Goal: Task Accomplishment & Management: Use online tool/utility

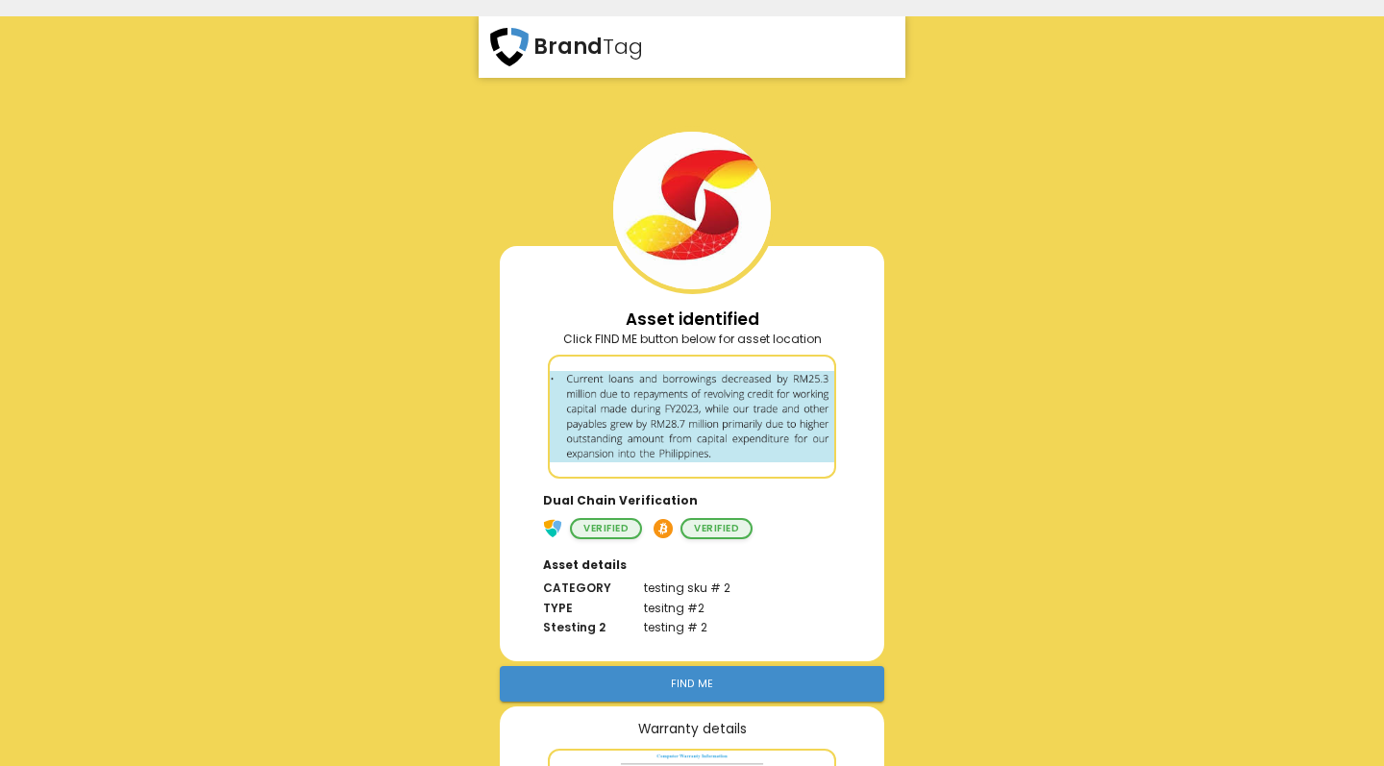
click at [834, 519] on div "Dual Chain Verification Verified Verified" at bounding box center [692, 512] width 336 height 62
click at [735, 355] on div at bounding box center [692, 417] width 288 height 124
click at [735, 407] on div at bounding box center [692, 417] width 285 height 120
click at [791, 545] on h6 "Asset details" at bounding box center [692, 561] width 336 height 36
click at [1166, 133] on div "Brand Tag Asset identified Click FIND ME button below for asset location Dual C…" at bounding box center [692, 399] width 1384 height 766
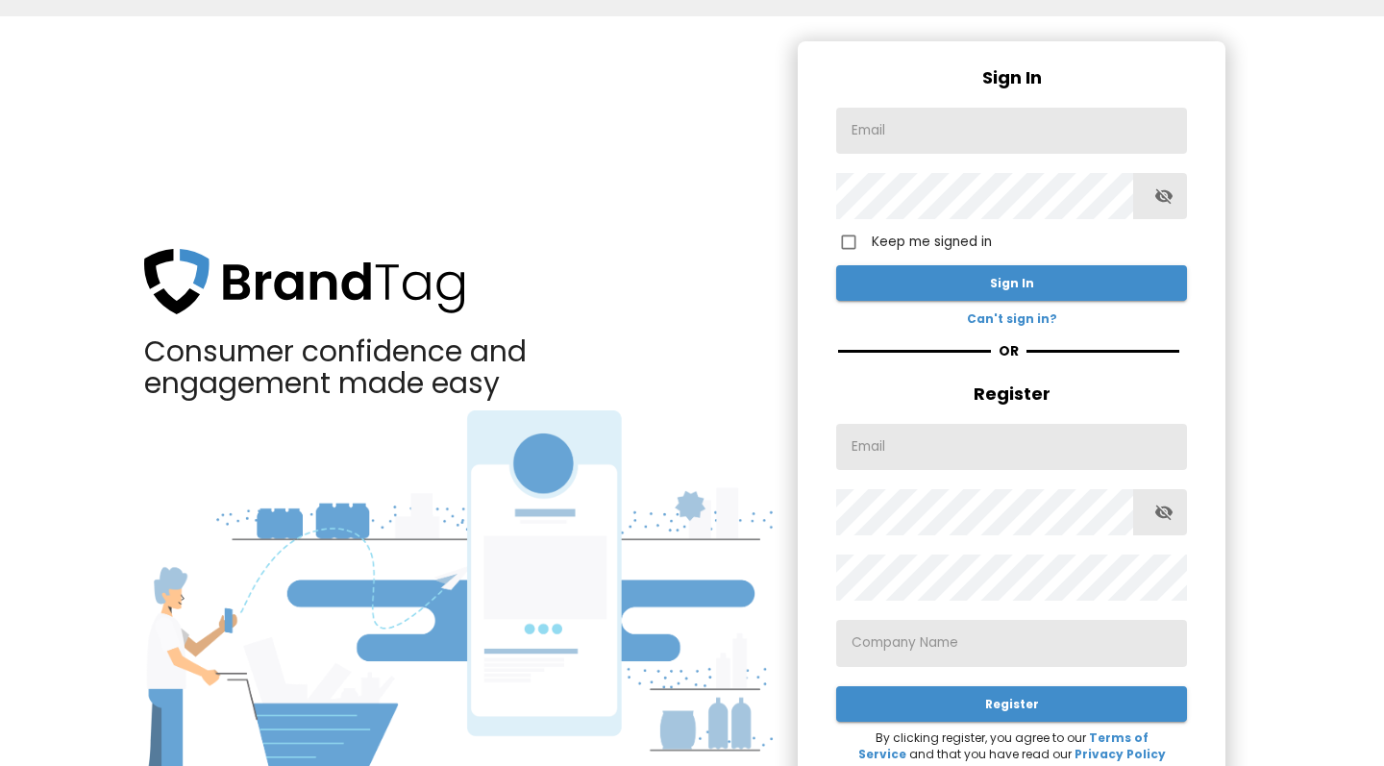
type input "[EMAIL_ADDRESS][DOMAIN_NAME]"
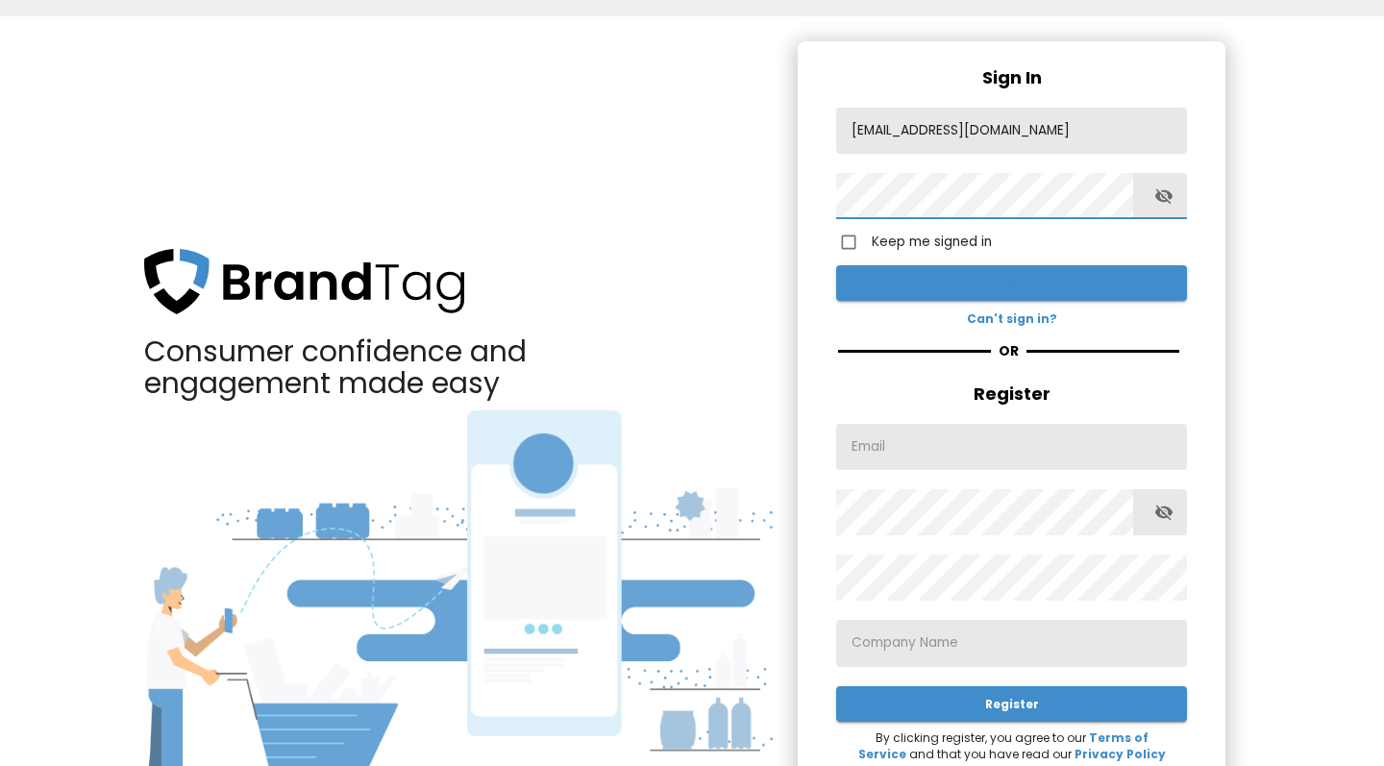
click at [854, 274] on span "Sign In" at bounding box center [1012, 283] width 320 height 20
click at [1048, 127] on input "demoluxtag2024@gmail.com" at bounding box center [1011, 131] width 351 height 46
drag, startPoint x: 1048, startPoint y: 127, endPoint x: 860, endPoint y: 128, distance: 187.4
click at [860, 128] on input "demoluxtag2024@gmail.com" at bounding box center [1011, 131] width 351 height 46
click at [1176, 194] on span "button" at bounding box center [1164, 196] width 46 height 20
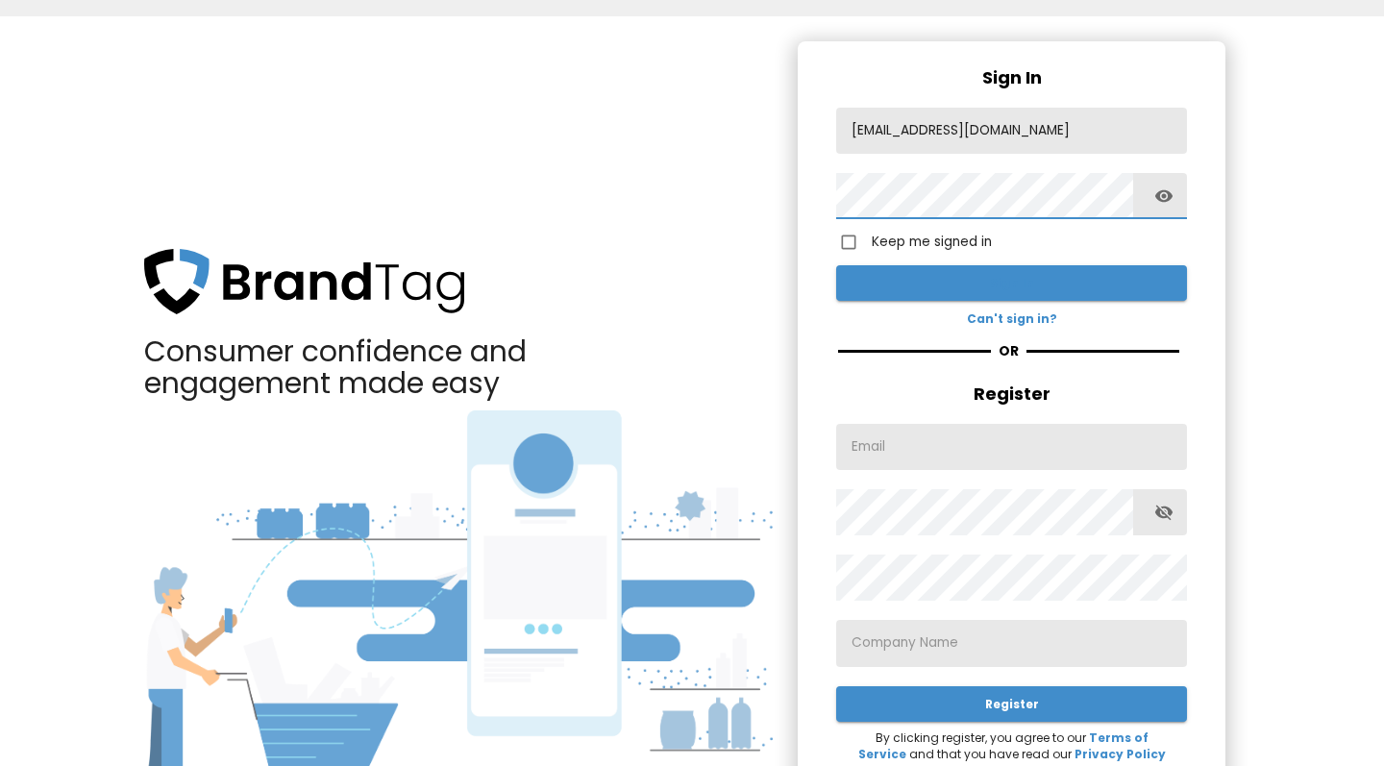
click at [875, 283] on span "Sign In" at bounding box center [1012, 283] width 320 height 20
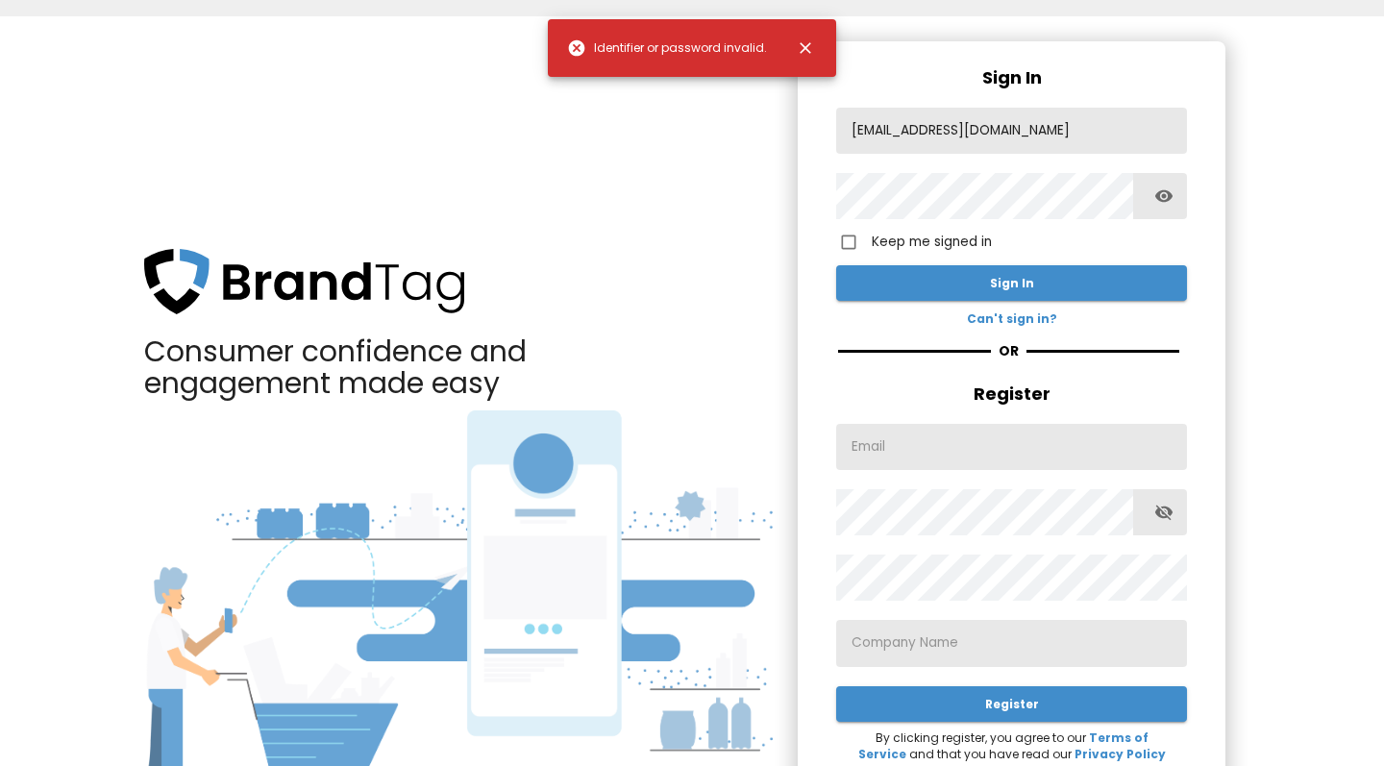
click at [853, 130] on input "demoluxtag2024@gmail.com" at bounding box center [1011, 131] width 351 height 46
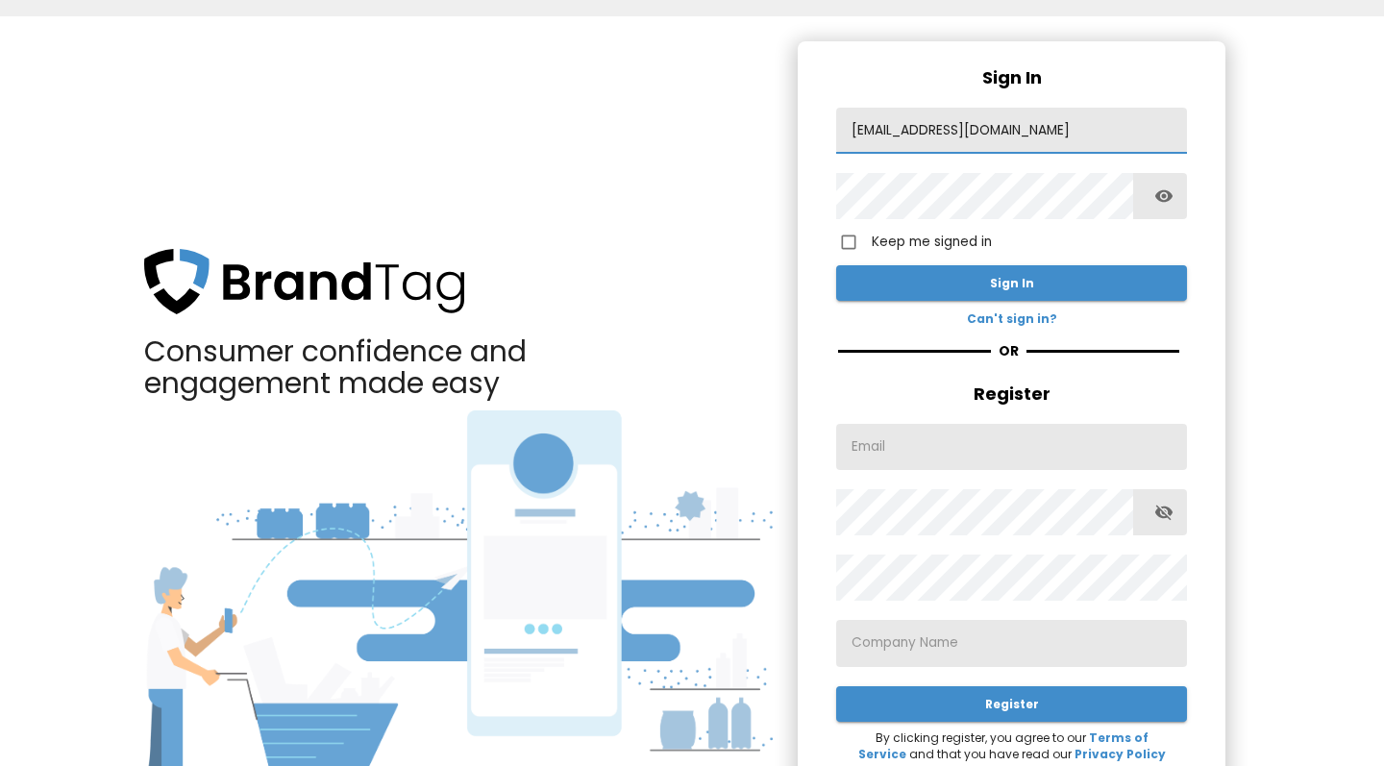
click at [1100, 132] on input "demoluxtag2024@gmail.com" at bounding box center [1011, 131] width 351 height 46
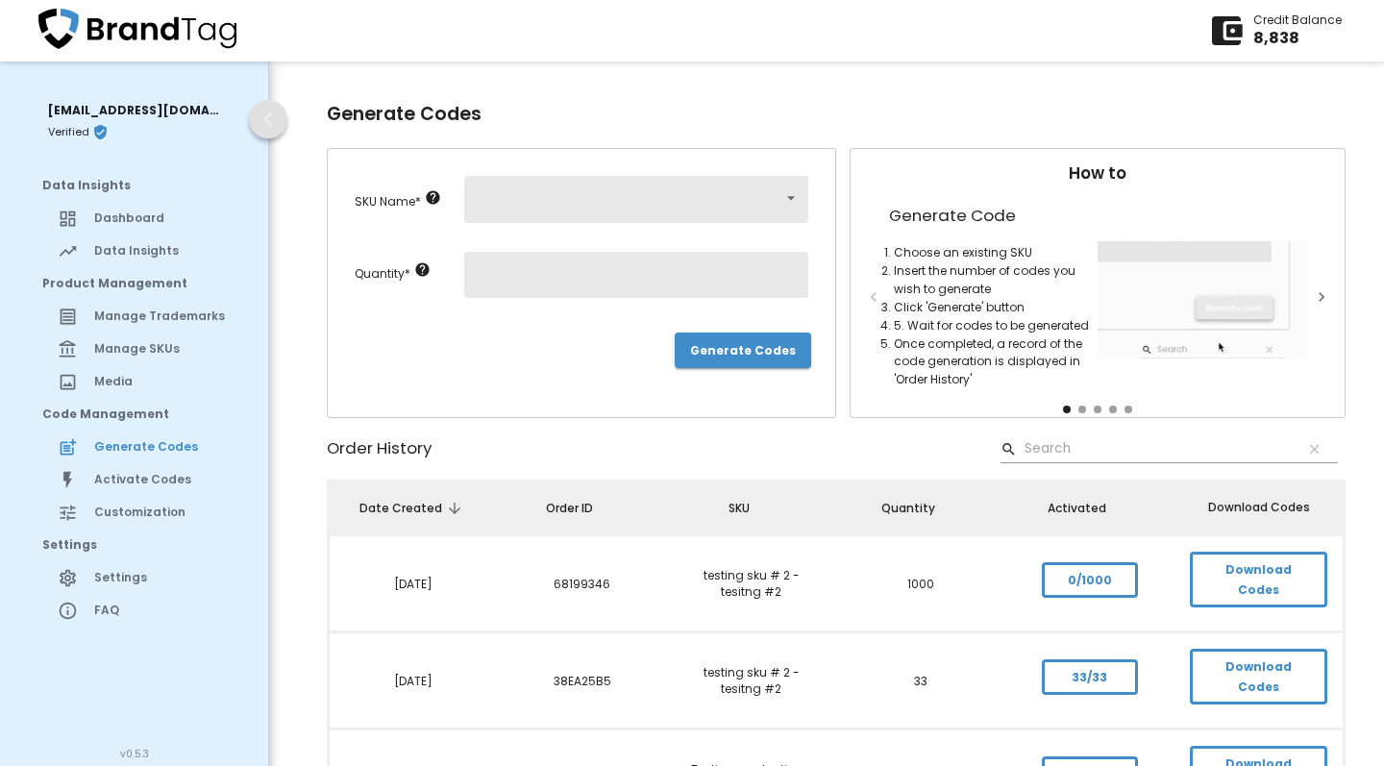
click at [271, 125] on icon "button" at bounding box center [267, 119] width 9 height 14
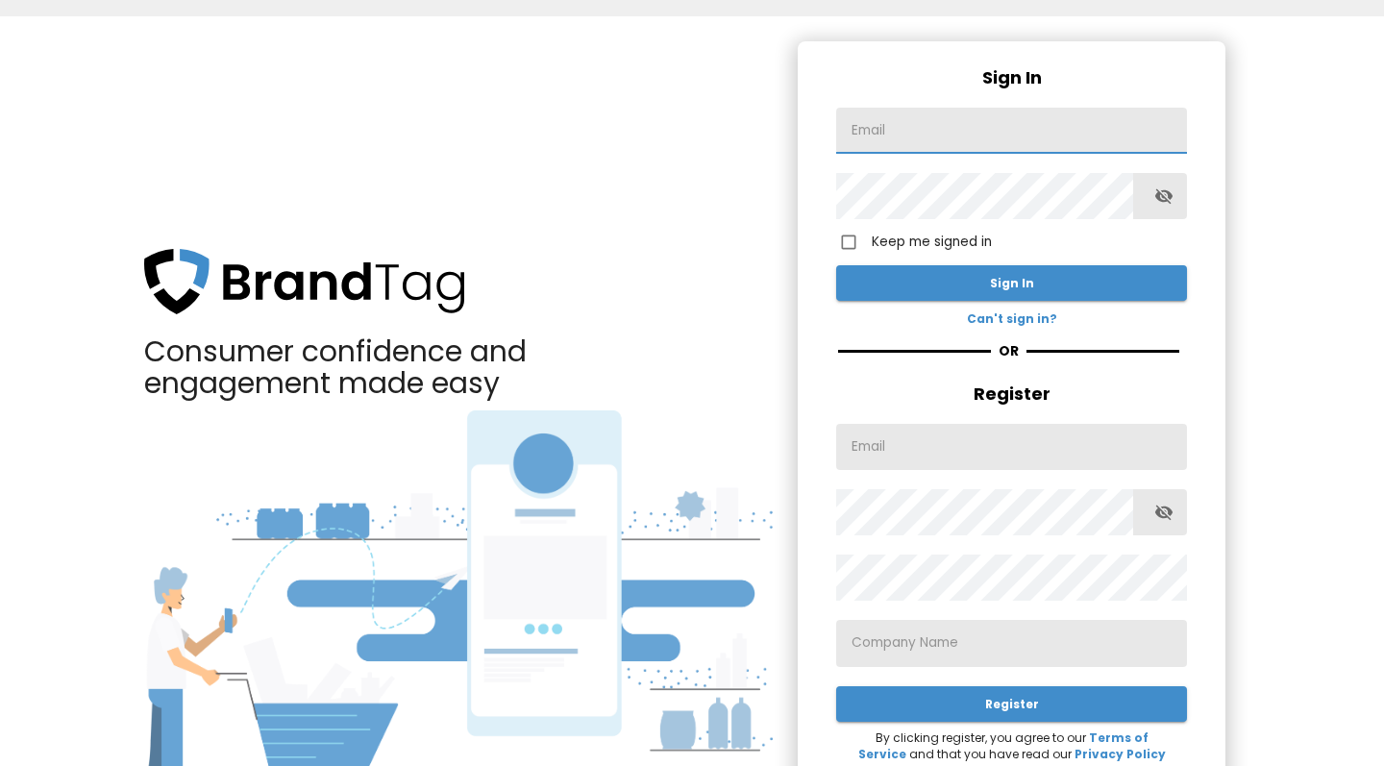
click at [918, 122] on input "text" at bounding box center [1011, 131] width 351 height 46
type input "demoluxtag2024@gmail.com"
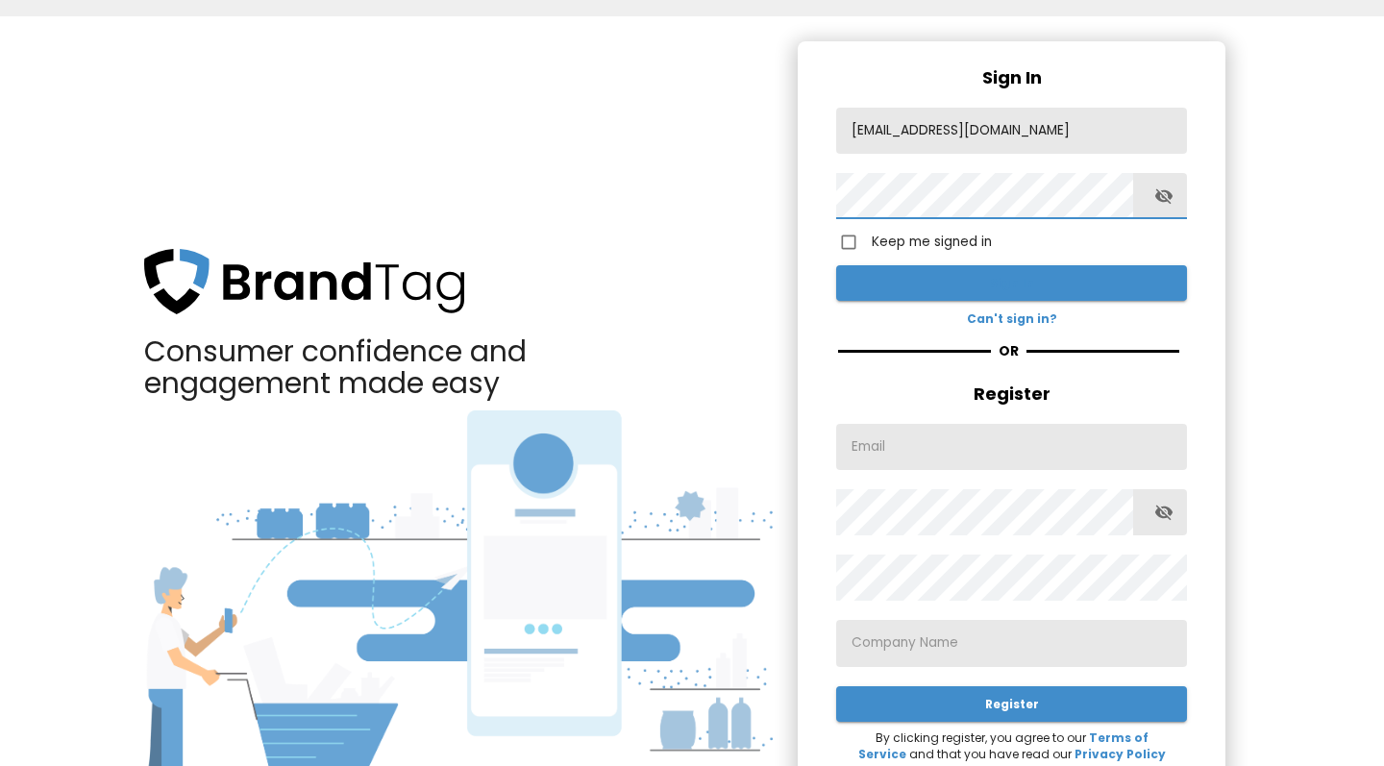
click at [877, 299] on button "Sign In" at bounding box center [1011, 283] width 351 height 36
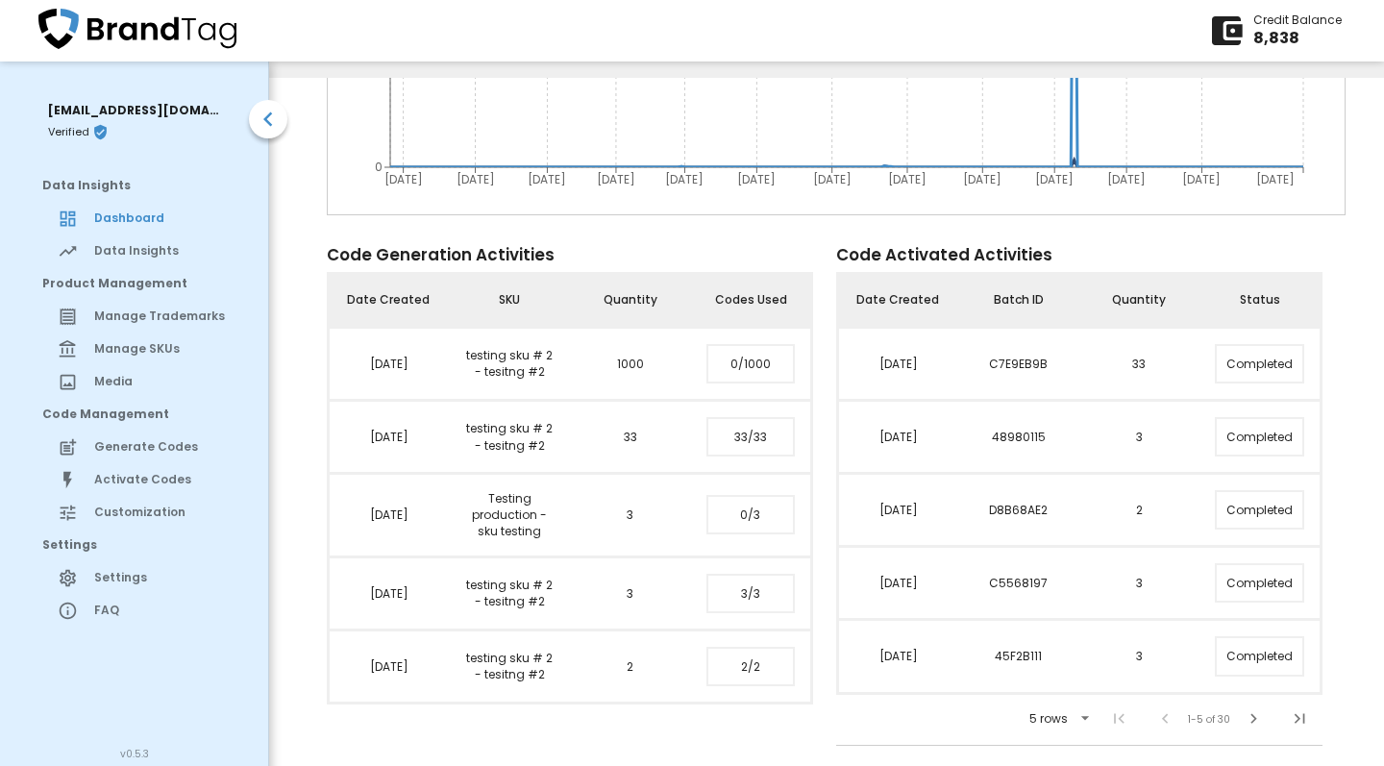
scroll to position [699, 0]
